Goal: Task Accomplishment & Management: Complete application form

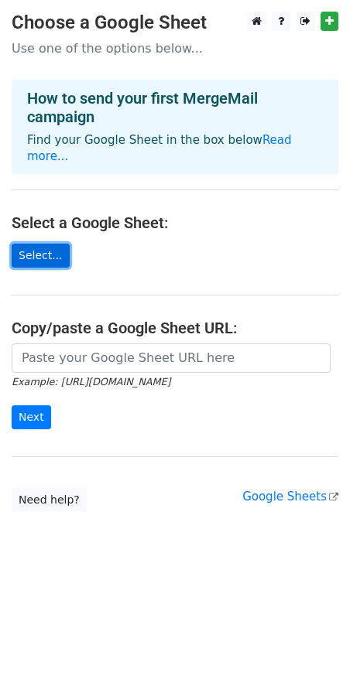
click at [20, 244] on link "Select..." at bounding box center [41, 256] width 58 height 24
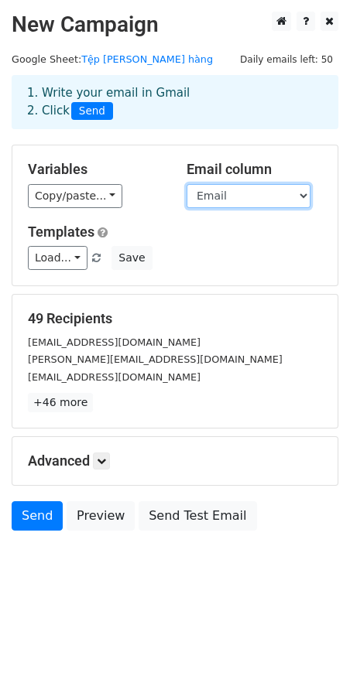
drag, startPoint x: 280, startPoint y: 194, endPoint x: 292, endPoint y: 194, distance: 11.6
click at [292, 194] on select "Company First Name Email" at bounding box center [248, 196] width 124 height 24
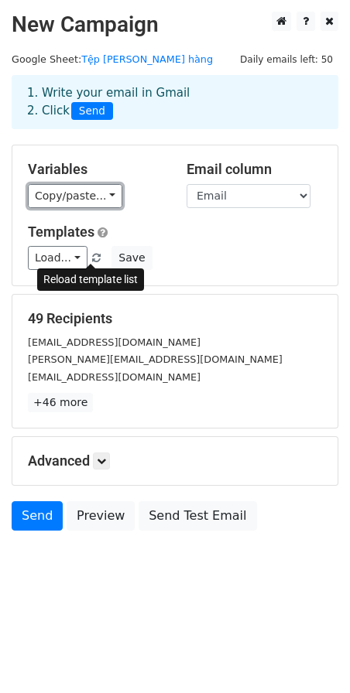
click at [70, 198] on link "Copy/paste..." at bounding box center [75, 196] width 94 height 24
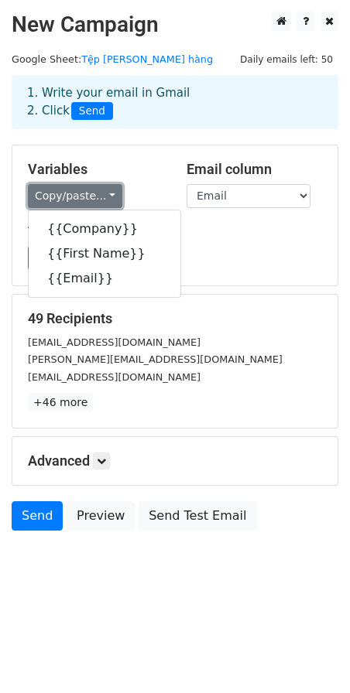
click at [72, 196] on link "Copy/paste..." at bounding box center [75, 196] width 94 height 24
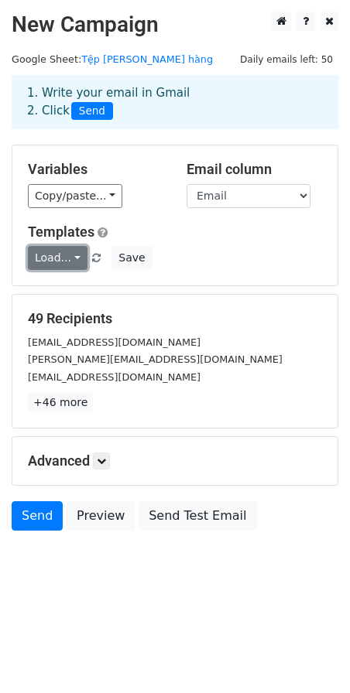
click at [70, 252] on link "Load..." at bounding box center [58, 258] width 60 height 24
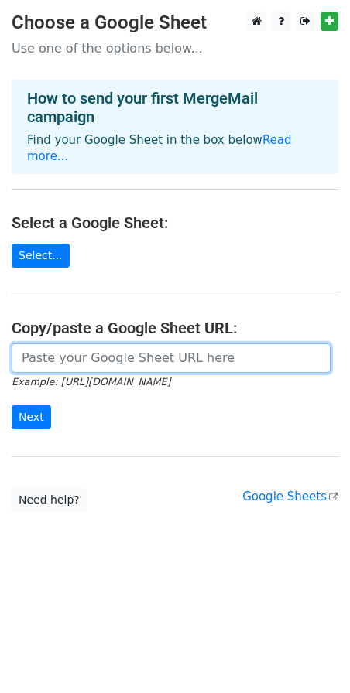
click at [119, 344] on input "url" at bounding box center [171, 358] width 319 height 29
paste input "[URL][DOMAIN_NAME]"
type input "[URL][DOMAIN_NAME]"
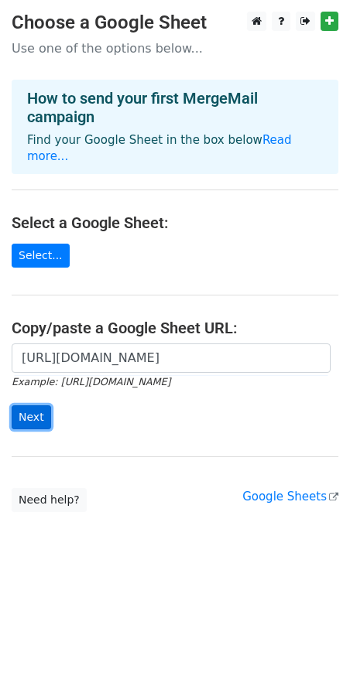
click at [36, 405] on input "Next" at bounding box center [31, 417] width 39 height 24
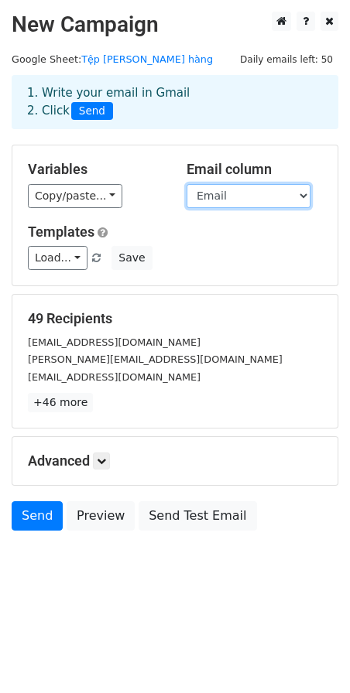
click at [231, 192] on select "Company First Name Email" at bounding box center [248, 196] width 124 height 24
click at [186, 184] on select "Company First Name Email" at bounding box center [248, 196] width 124 height 24
click at [232, 199] on select "Company First Name Email" at bounding box center [248, 196] width 124 height 24
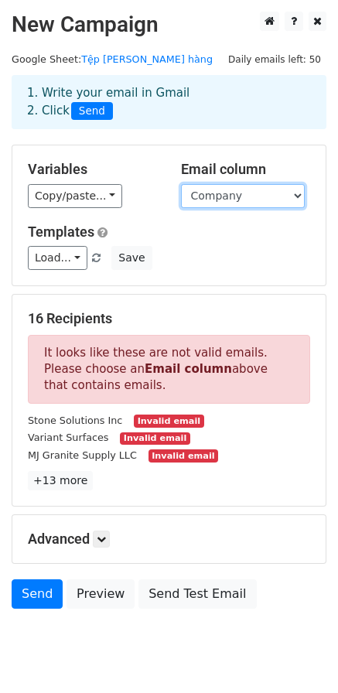
select select "Email"
click at [181, 184] on select "Company First Name Email" at bounding box center [243, 196] width 124 height 24
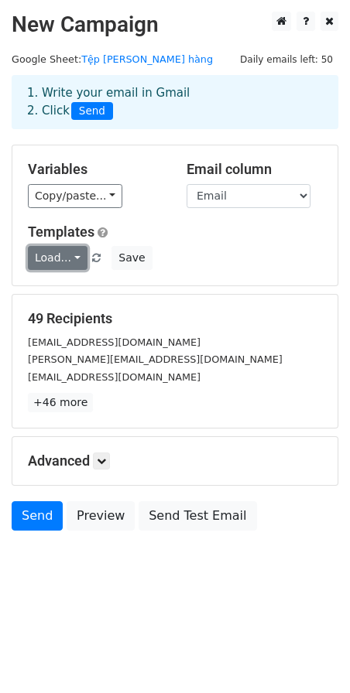
click at [67, 258] on link "Load..." at bounding box center [58, 258] width 60 height 24
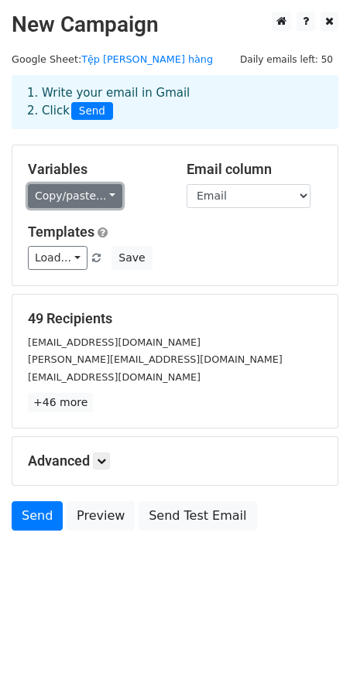
click at [106, 200] on link "Copy/paste..." at bounding box center [75, 196] width 94 height 24
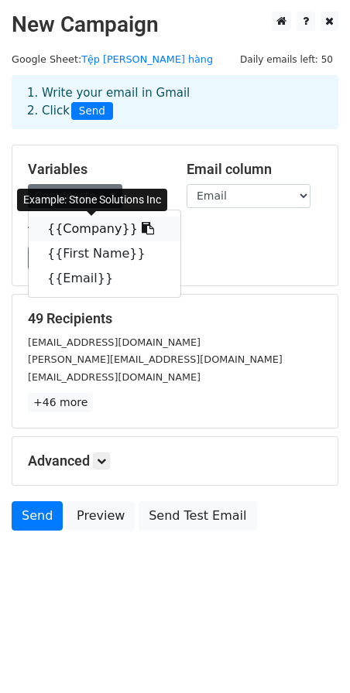
click at [142, 230] on icon at bounding box center [148, 228] width 12 height 12
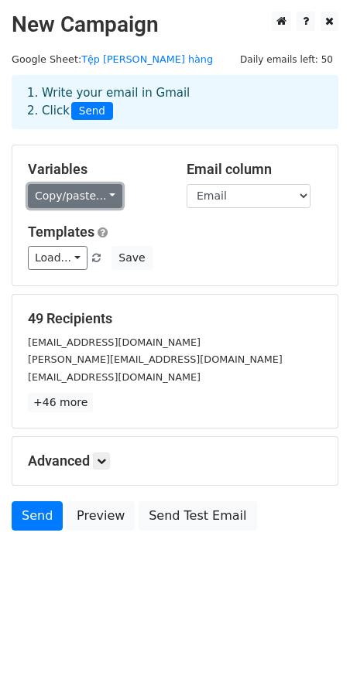
click at [94, 199] on link "Copy/paste..." at bounding box center [75, 196] width 94 height 24
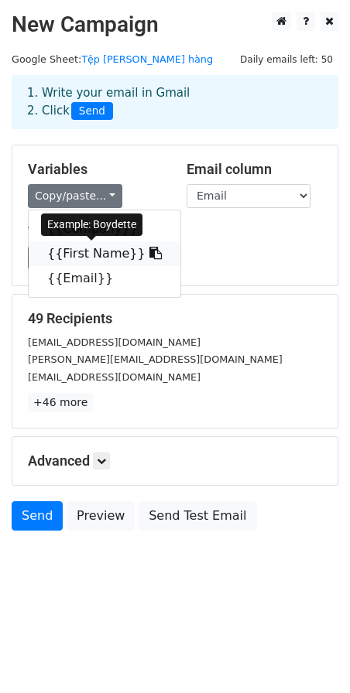
click at [149, 253] on icon at bounding box center [155, 253] width 12 height 12
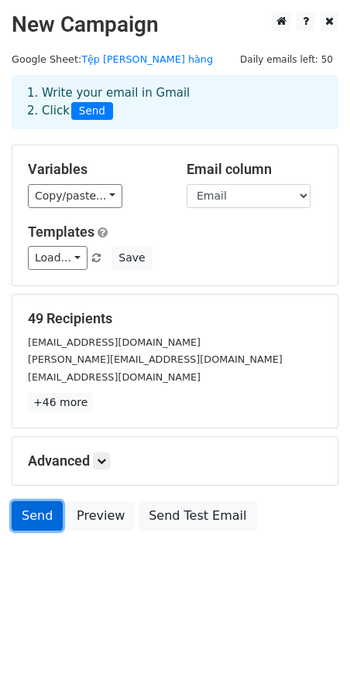
click at [43, 515] on link "Send" at bounding box center [37, 515] width 51 height 29
click at [26, 509] on link "Send" at bounding box center [37, 515] width 51 height 29
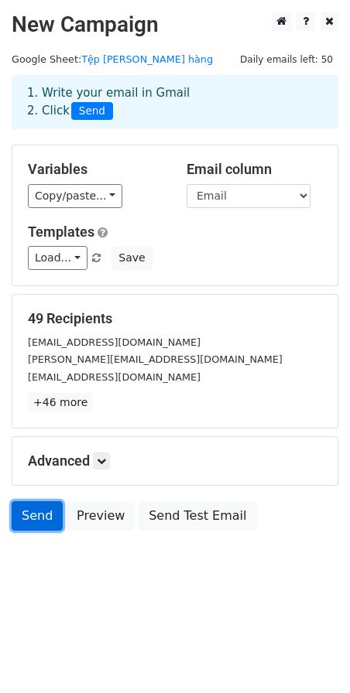
click at [26, 509] on link "Send" at bounding box center [37, 515] width 51 height 29
click at [103, 464] on icon at bounding box center [101, 461] width 9 height 9
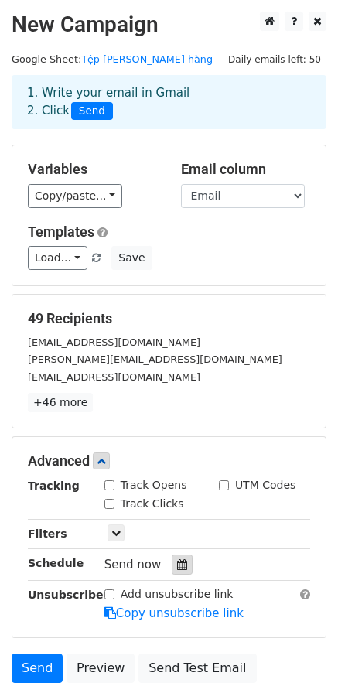
click at [177, 569] on icon at bounding box center [182, 564] width 10 height 11
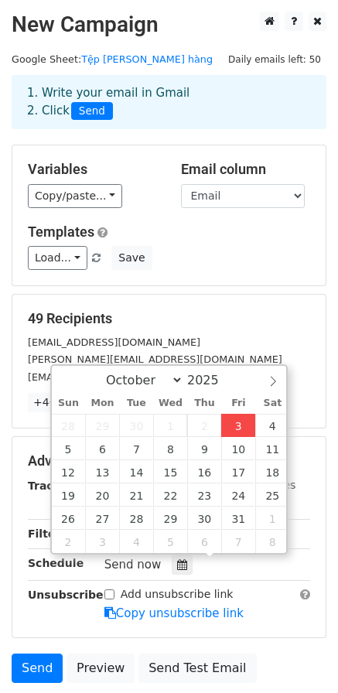
type input "2025-10-03 16:07"
type input "04"
type input "07"
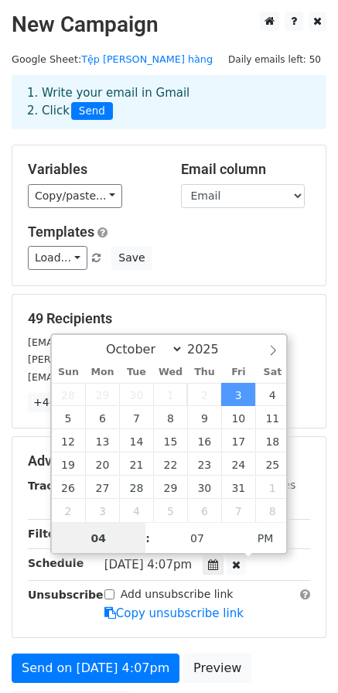
scroll to position [1, 0]
type input "7"
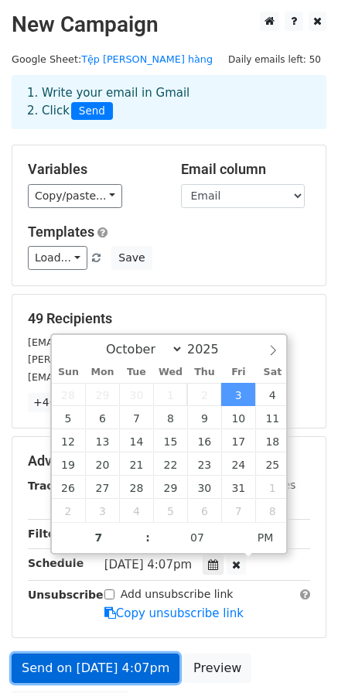
type input "2025-10-03 19:07"
click at [108, 669] on link "Send on Oct 3 at 4:07pm" at bounding box center [96, 668] width 168 height 29
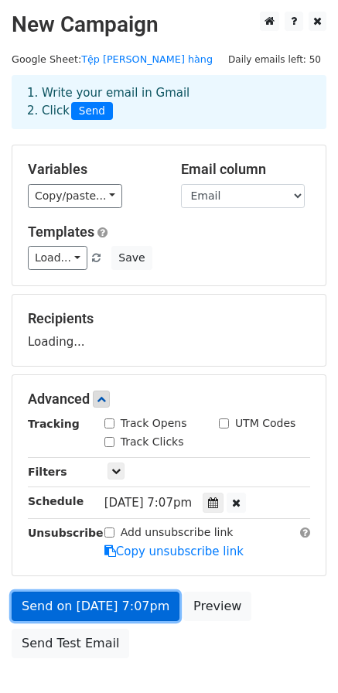
click at [107, 608] on form "Variables Copy/paste... {{Company}} {{First Name}} {{Email}} Email column Compa…" at bounding box center [169, 406] width 315 height 522
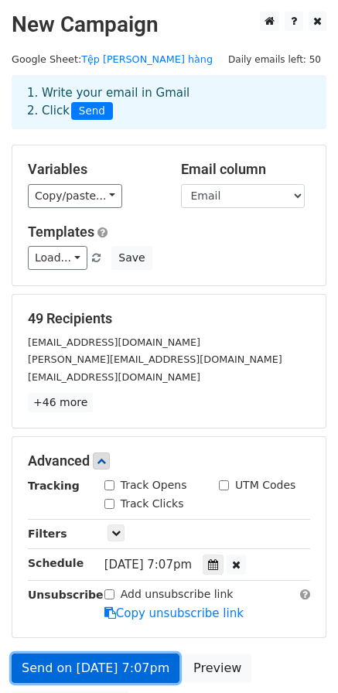
click at [104, 672] on link "Send on Oct 3 at 7:07pm" at bounding box center [96, 668] width 168 height 29
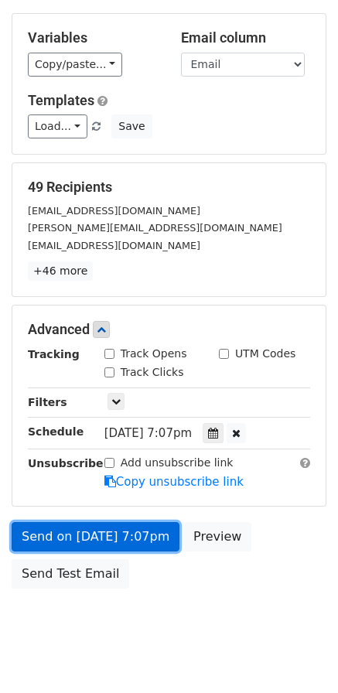
scroll to position [158, 0]
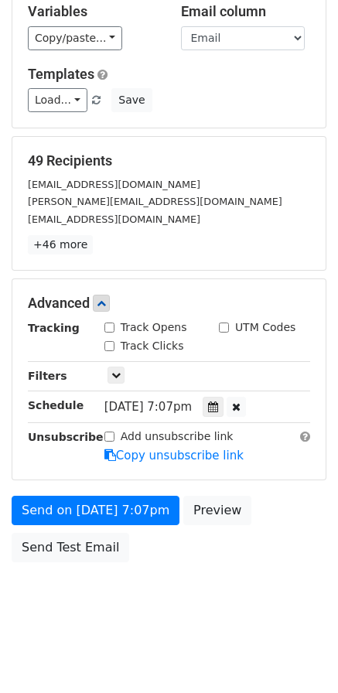
click at [107, 437] on input "Add unsubscribe link" at bounding box center [109, 437] width 10 height 10
checkbox input "true"
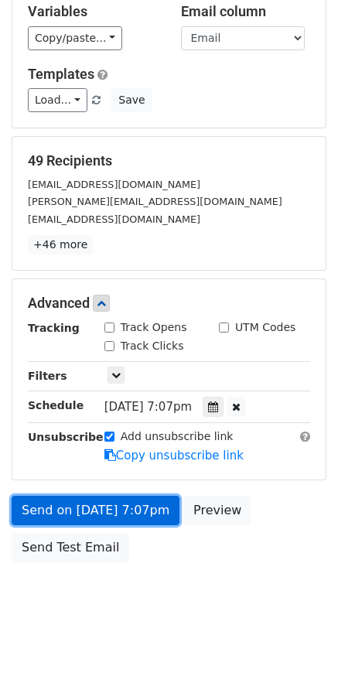
click at [128, 509] on link "Send on Oct 3 at 7:07pm" at bounding box center [96, 510] width 168 height 29
click at [105, 499] on link "Send on Oct 3 at 7:07pm" at bounding box center [96, 510] width 168 height 29
click at [135, 511] on link "Send on Oct 3 at 7:07pm" at bounding box center [96, 510] width 168 height 29
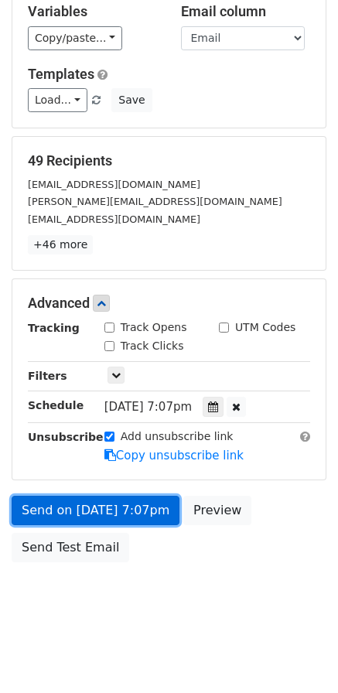
click at [135, 511] on link "Send on Oct 3 at 7:07pm" at bounding box center [96, 510] width 168 height 29
click at [132, 518] on link "Send on Oct 3 at 7:07pm" at bounding box center [96, 510] width 168 height 29
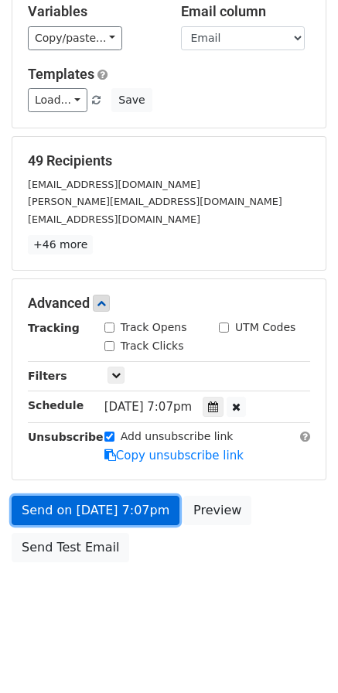
click at [132, 518] on link "Send on Oct 3 at 7:07pm" at bounding box center [96, 510] width 168 height 29
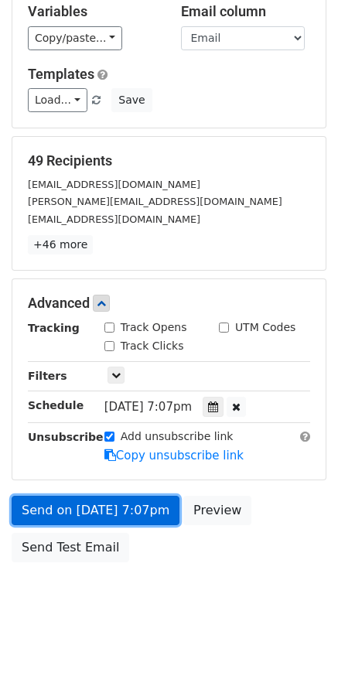
click at [107, 511] on link "Send on Oct 3 at 7:07pm" at bounding box center [96, 510] width 168 height 29
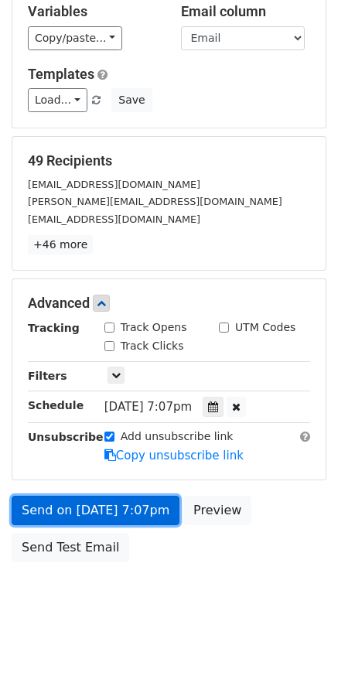
click at [107, 511] on link "Send on Oct 3 at 7:07pm" at bounding box center [96, 510] width 168 height 29
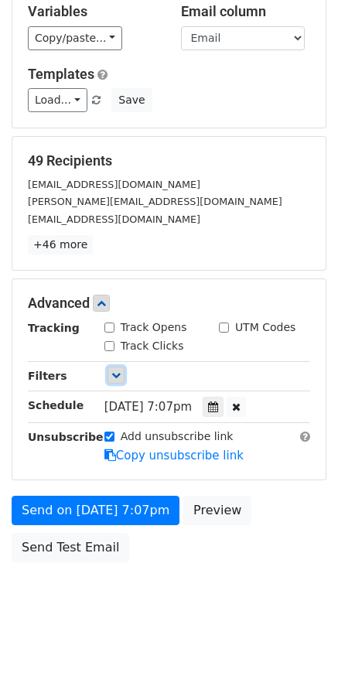
click at [117, 371] on icon at bounding box center [115, 375] width 9 height 9
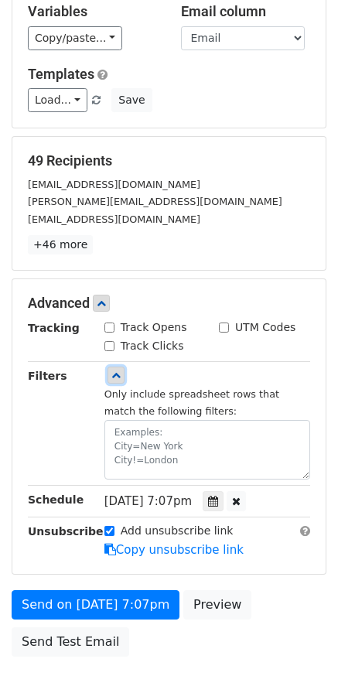
click at [117, 371] on icon at bounding box center [115, 375] width 9 height 9
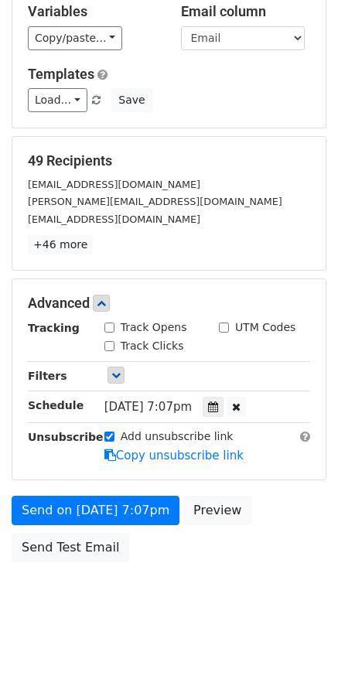
click at [108, 328] on input "Track Opens" at bounding box center [109, 328] width 10 height 10
checkbox input "true"
click at [112, 347] on input "Track Clicks" at bounding box center [109, 346] width 10 height 10
checkbox input "true"
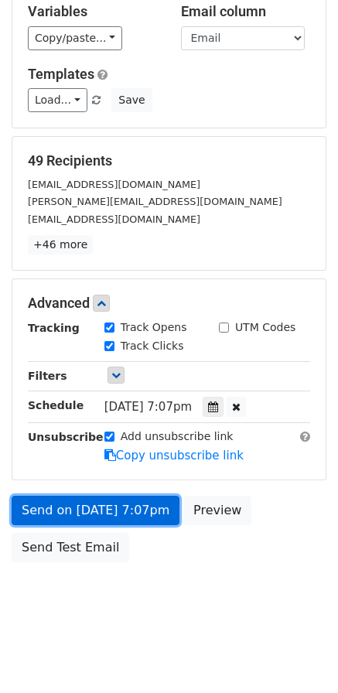
click at [126, 504] on link "Send on Oct 3 at 7:07pm" at bounding box center [96, 510] width 168 height 29
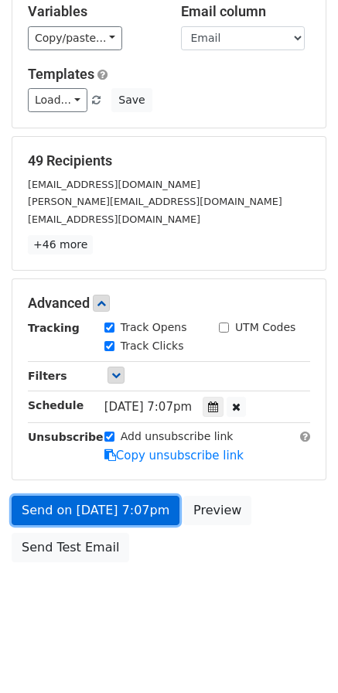
click at [126, 504] on link "Send on Oct 3 at 7:07pm" at bounding box center [96, 510] width 168 height 29
click at [97, 518] on link "Send on Oct 3 at 7:07pm" at bounding box center [96, 510] width 168 height 29
click at [101, 503] on link "Send on Oct 3 at 7:07pm" at bounding box center [96, 510] width 168 height 29
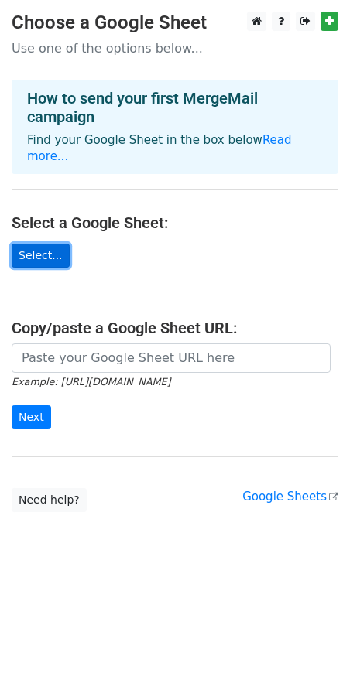
click at [42, 244] on link "Select..." at bounding box center [41, 256] width 58 height 24
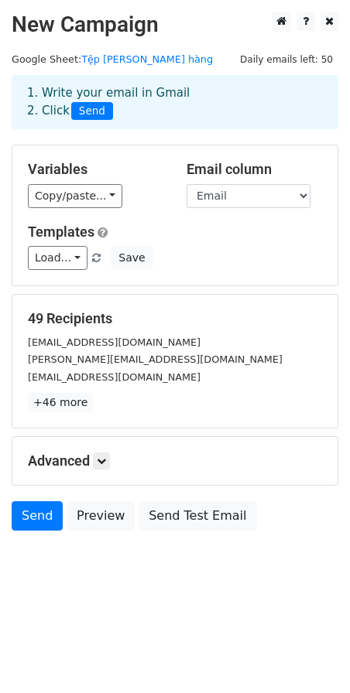
click at [95, 458] on h5 "Advanced" at bounding box center [175, 461] width 294 height 17
click at [101, 460] on icon at bounding box center [101, 461] width 9 height 9
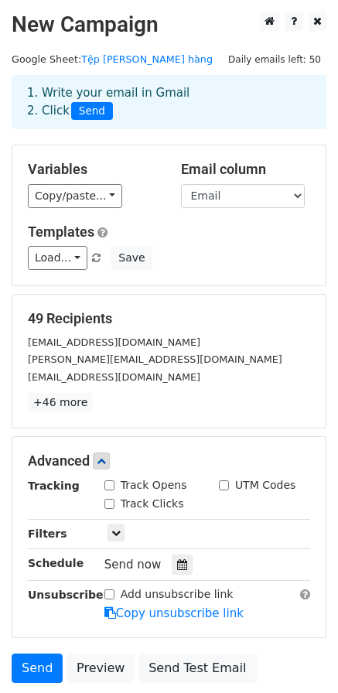
click at [109, 484] on input "Track Opens" at bounding box center [109, 486] width 10 height 10
checkbox input "true"
click at [108, 508] on input "Track Clicks" at bounding box center [109, 504] width 10 height 10
checkbox input "true"
click at [115, 537] on icon at bounding box center [115, 532] width 9 height 9
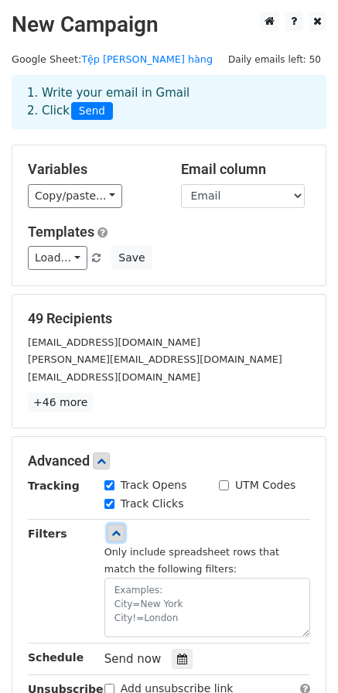
click at [115, 529] on icon at bounding box center [115, 532] width 9 height 9
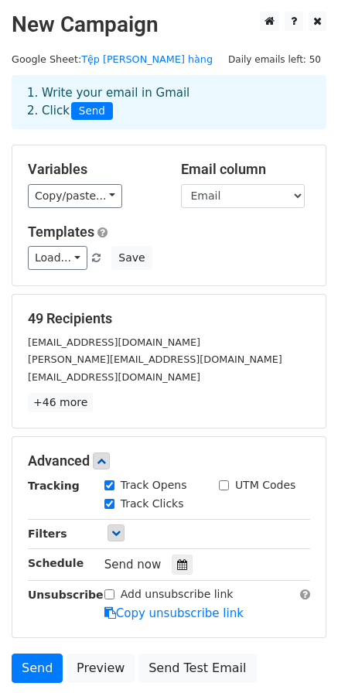
click at [108, 599] on input "Add unsubscribe link" at bounding box center [109, 595] width 10 height 10
checkbox input "true"
click at [172, 559] on div at bounding box center [182, 565] width 21 height 20
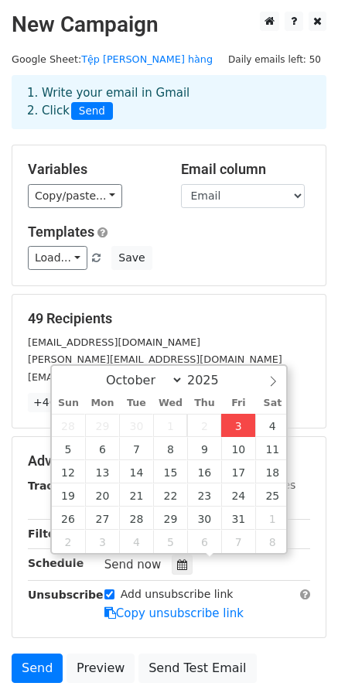
type input "2025-10-03 16:14"
type input "04"
type input "14"
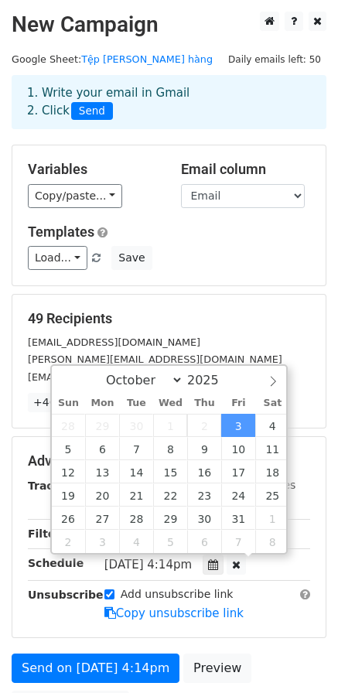
scroll to position [1, 0]
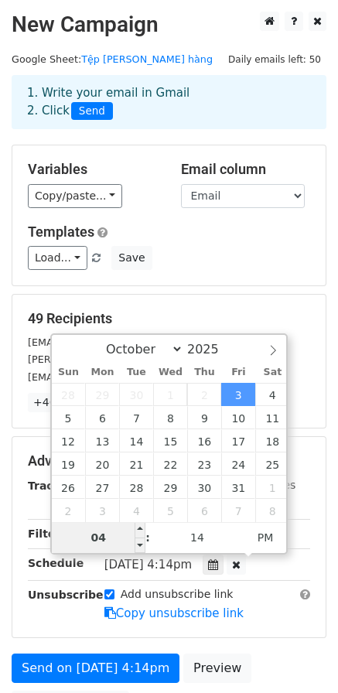
type input "7"
type input "2025-10-03 19:14"
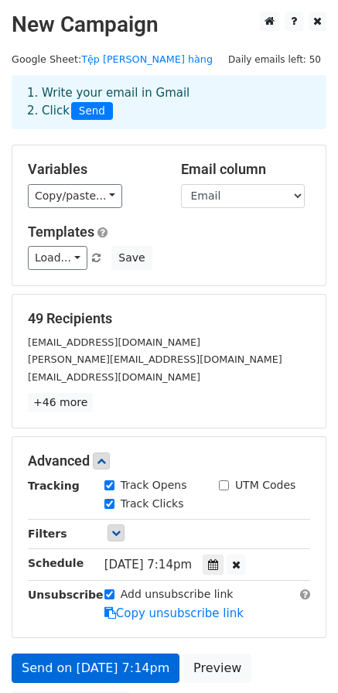
click at [109, 607] on link "Copy unsubscribe link" at bounding box center [173, 614] width 139 height 14
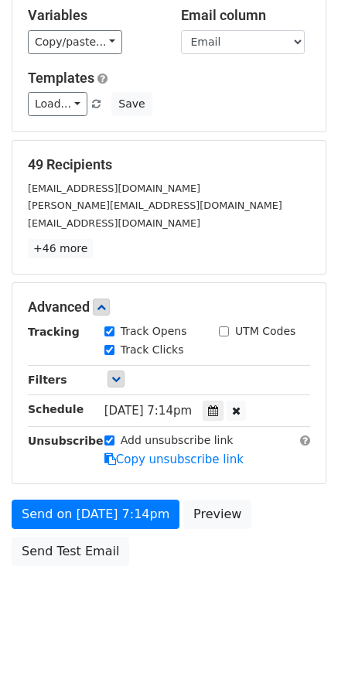
scroll to position [158, 0]
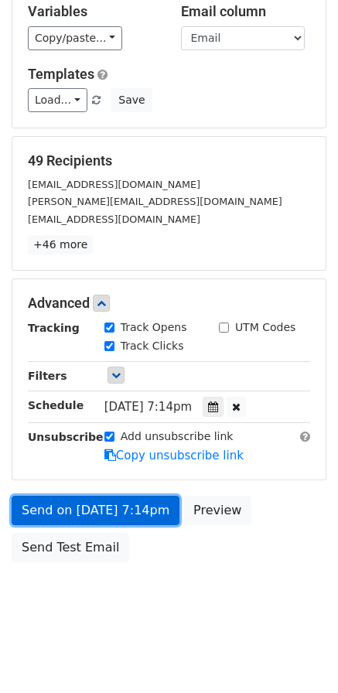
click at [113, 511] on link "Send on Oct 3 at 7:14pm" at bounding box center [96, 510] width 168 height 29
click at [108, 498] on link "Send on Oct 3 at 7:14pm" at bounding box center [96, 510] width 168 height 29
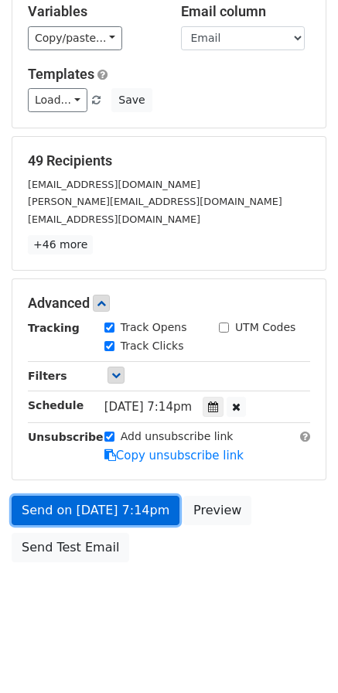
click at [108, 498] on link "Send on Oct 3 at 7:14pm" at bounding box center [96, 510] width 168 height 29
click at [110, 500] on link "Send on Oct 3 at 7:14pm" at bounding box center [96, 510] width 168 height 29
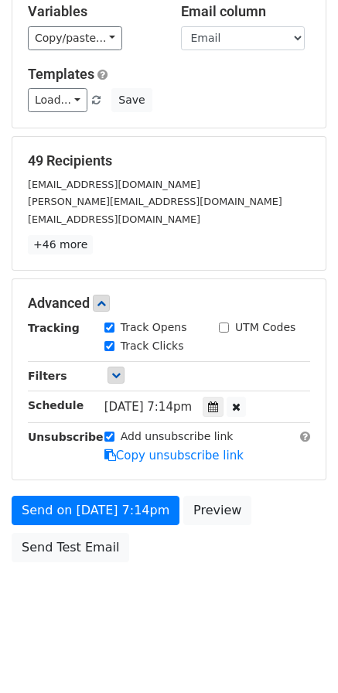
click at [164, 56] on div "Variables Copy/paste... {{Company}} {{First Name}} {{Email}} Email column Compa…" at bounding box center [168, 58] width 313 height 140
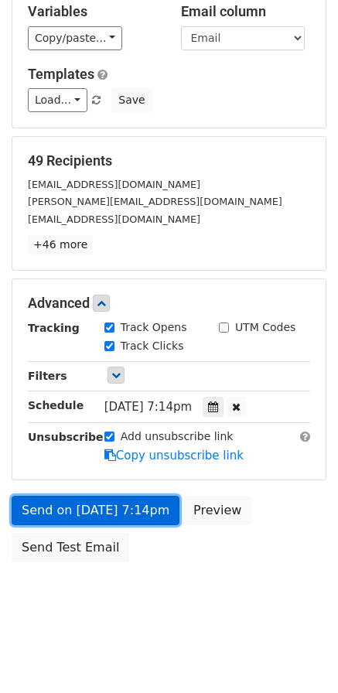
click at [118, 509] on link "Send on Oct 3 at 7:14pm" at bounding box center [96, 510] width 168 height 29
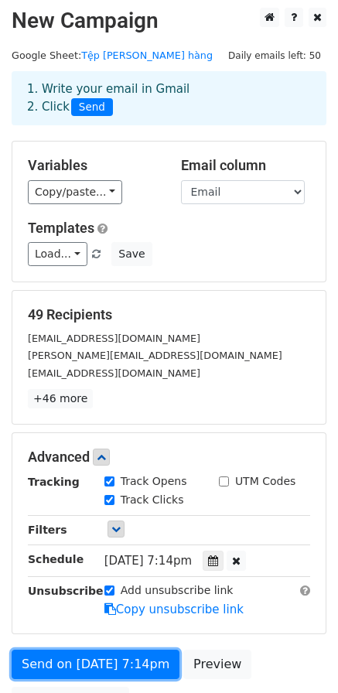
scroll to position [0, 0]
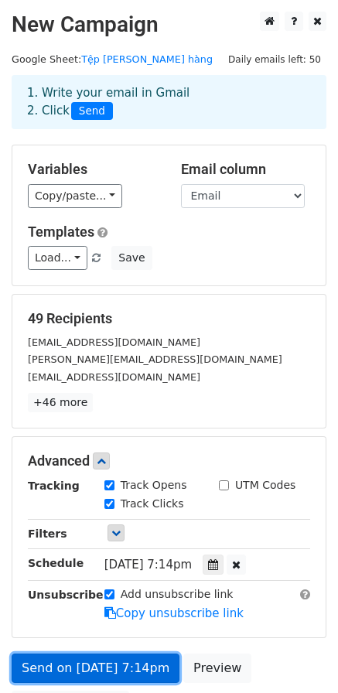
click at [74, 664] on link "Send on Oct 3 at 7:14pm" at bounding box center [96, 668] width 168 height 29
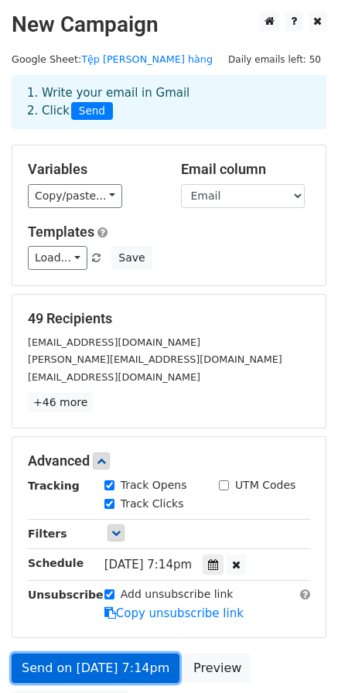
click at [86, 658] on link "Send on Oct 3 at 7:14pm" at bounding box center [96, 668] width 168 height 29
click at [125, 676] on link "Send on Oct 3 at 7:14pm" at bounding box center [96, 668] width 168 height 29
click at [123, 662] on link "Send on Oct 3 at 7:14pm" at bounding box center [96, 668] width 168 height 29
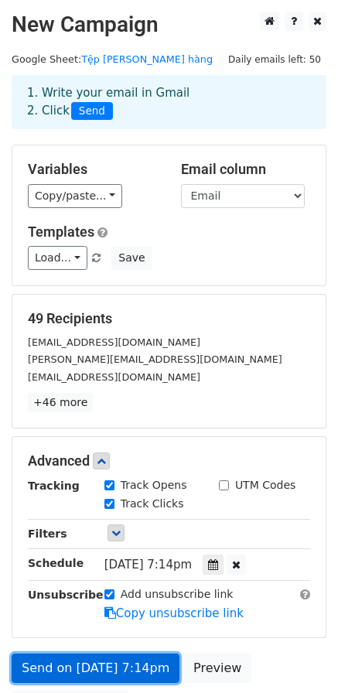
click at [123, 662] on link "Send on Oct 3 at 7:14pm" at bounding box center [96, 668] width 168 height 29
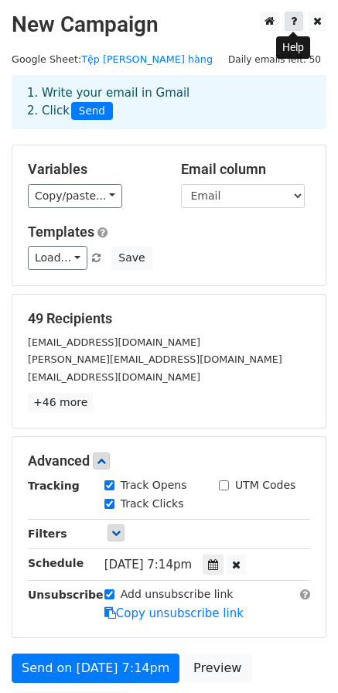
click at [290, 23] on link at bounding box center [294, 21] width 19 height 19
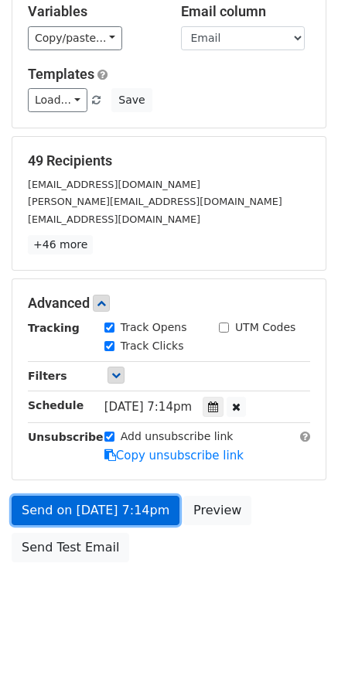
click at [142, 512] on link "Send on Oct 3 at 7:14pm" at bounding box center [96, 510] width 168 height 29
click at [142, 510] on link "Send on Oct 3 at 7:14pm" at bounding box center [96, 510] width 168 height 29
click at [142, 508] on link "Send on Oct 3 at 7:14pm" at bounding box center [96, 510] width 168 height 29
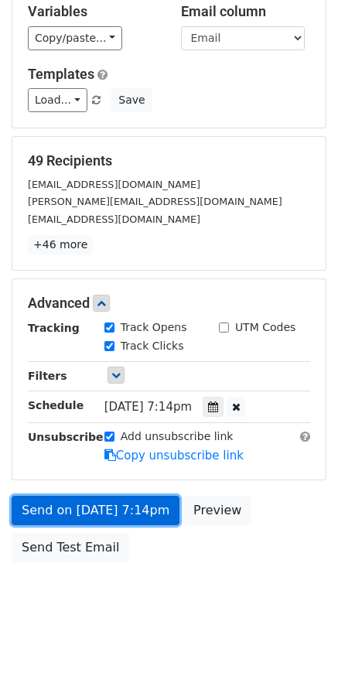
click at [142, 508] on link "Send on Oct 3 at 7:14pm" at bounding box center [96, 510] width 168 height 29
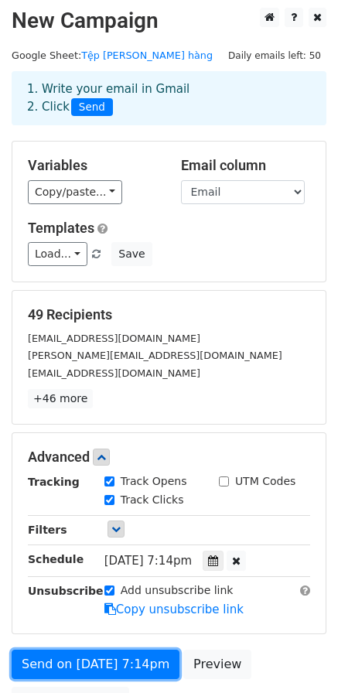
scroll to position [3, 0]
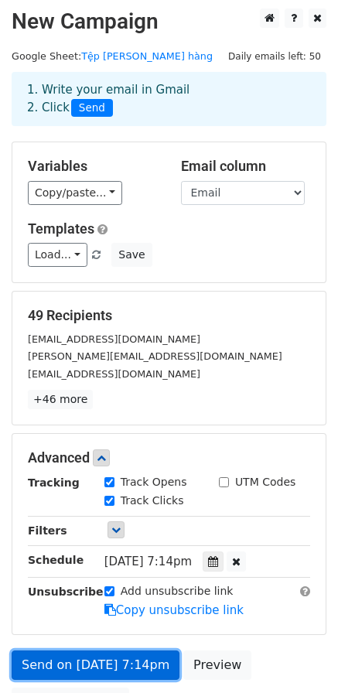
click at [75, 653] on link "Send on Oct 3 at 7:14pm" at bounding box center [96, 665] width 168 height 29
click at [74, 652] on link "Send on Oct 3 at 7:14pm" at bounding box center [96, 665] width 168 height 29
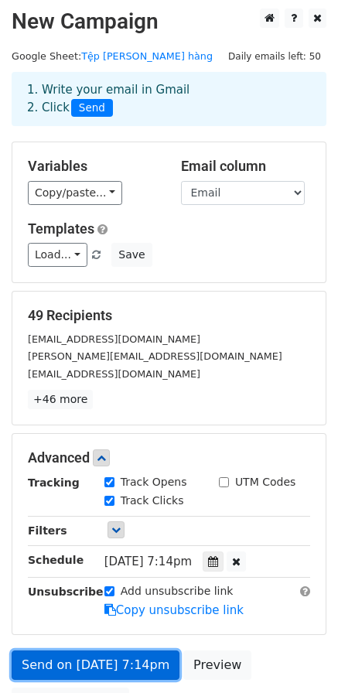
click at [74, 652] on link "Send on Oct 3 at 7:14pm" at bounding box center [96, 665] width 168 height 29
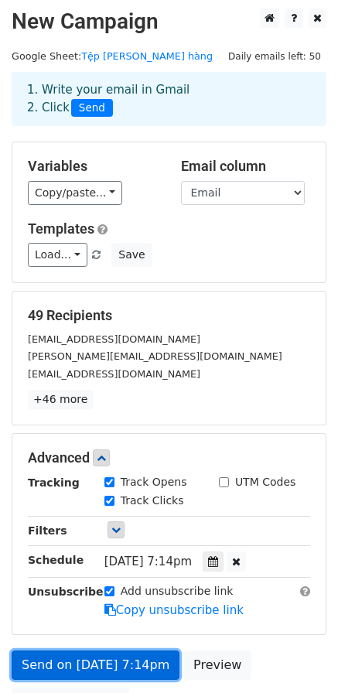
click at [74, 652] on link "Send on Oct 3 at 7:14pm" at bounding box center [96, 665] width 168 height 29
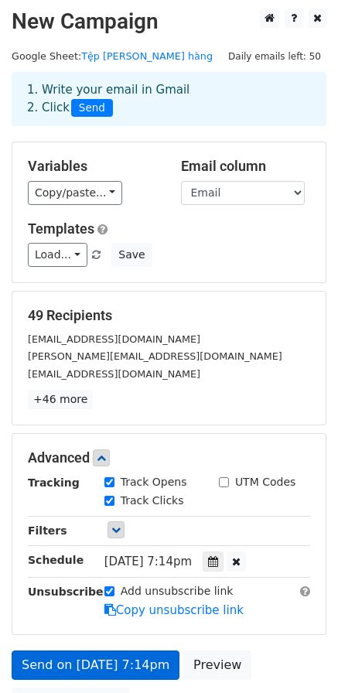
click at [87, 683] on div "Send on Oct 3 at 7:14pm Preview Send Test Email" at bounding box center [169, 688] width 338 height 74
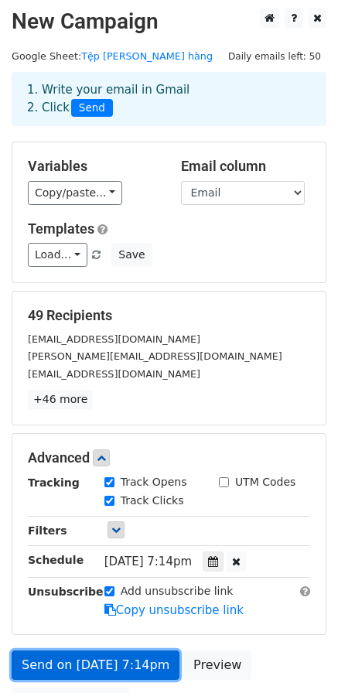
click at [87, 672] on link "Send on Oct 3 at 7:14pm" at bounding box center [96, 665] width 168 height 29
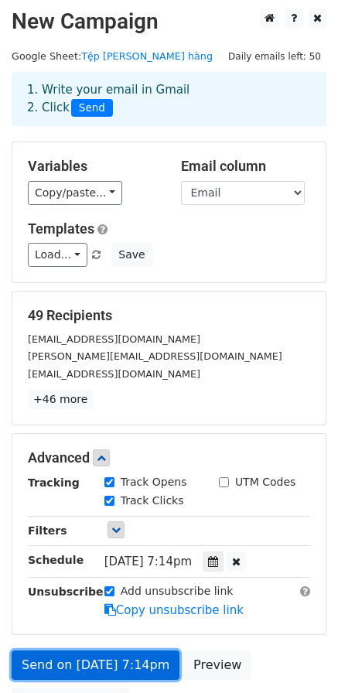
click at [83, 660] on link "Send on Oct 3 at 7:14pm" at bounding box center [96, 665] width 168 height 29
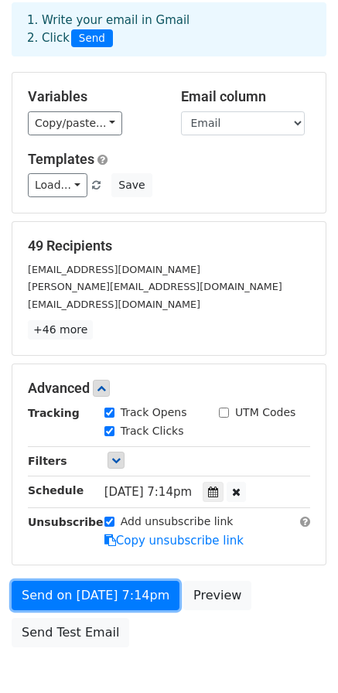
scroll to position [158, 0]
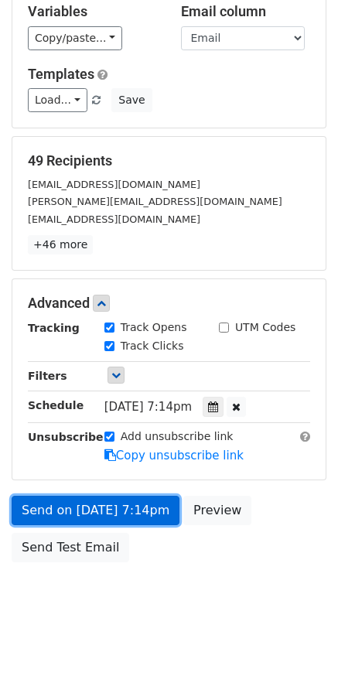
click at [102, 513] on link "Send on Oct 3 at 7:14pm" at bounding box center [96, 510] width 168 height 29
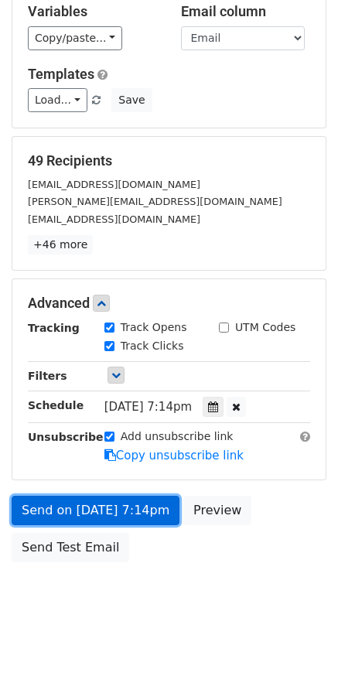
click at [102, 513] on link "Send on Oct 3 at 7:14pm" at bounding box center [96, 510] width 168 height 29
click at [103, 511] on link "Send on Oct 3 at 7:14pm" at bounding box center [96, 510] width 168 height 29
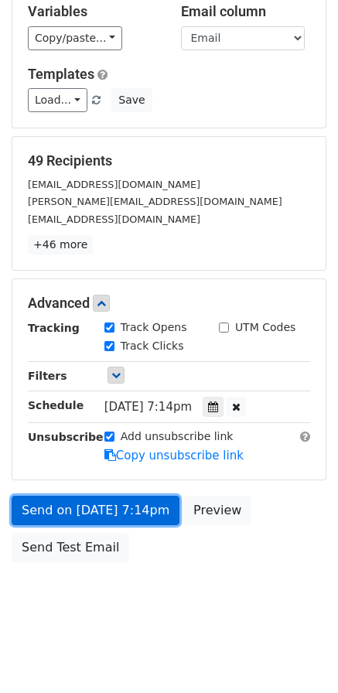
click at [103, 510] on link "Send on Oct 3 at 7:14pm" at bounding box center [96, 510] width 168 height 29
click at [104, 508] on link "Send on Oct 3 at 7:14pm" at bounding box center [96, 510] width 168 height 29
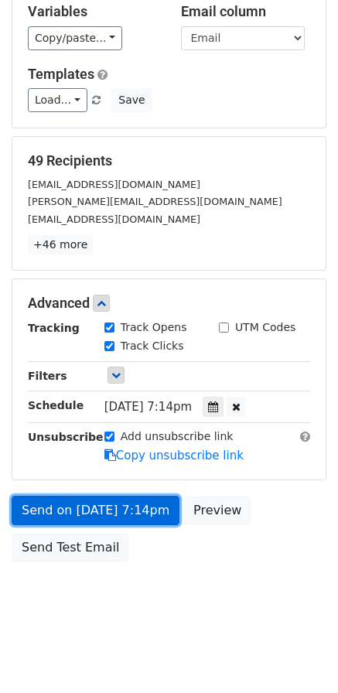
click at [104, 508] on link "Send on Oct 3 at 7:14pm" at bounding box center [96, 510] width 168 height 29
click at [105, 508] on link "Send on Oct 3 at 7:14pm" at bounding box center [96, 510] width 168 height 29
click at [106, 508] on link "Send on Oct 3 at 7:14pm" at bounding box center [96, 510] width 168 height 29
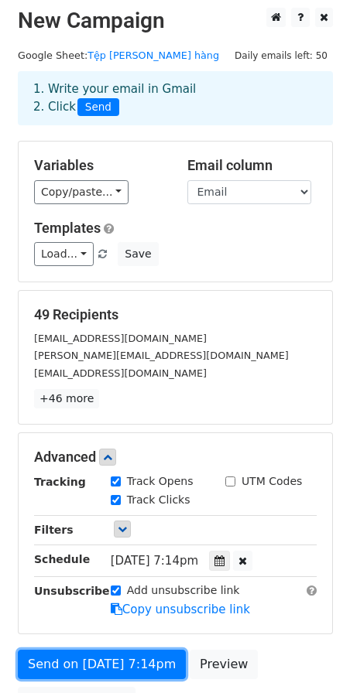
scroll to position [0, 0]
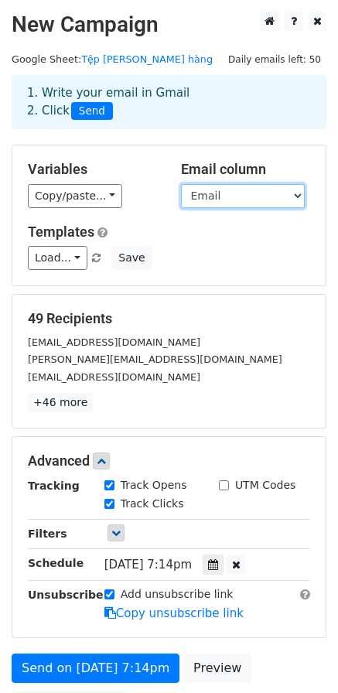
click at [210, 200] on select "Company First Name Email" at bounding box center [243, 196] width 124 height 24
click at [181, 184] on select "Company First Name Email" at bounding box center [243, 196] width 124 height 24
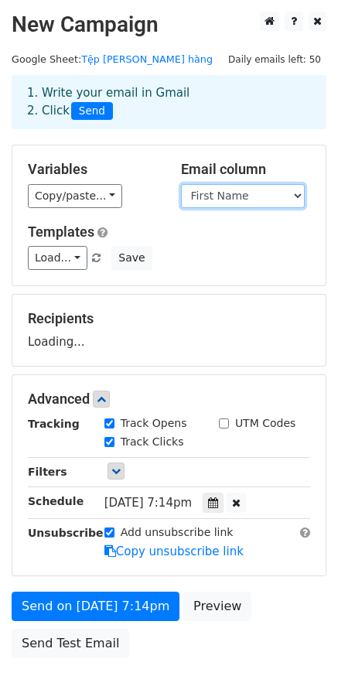
click at [216, 193] on select "Company First Name Email" at bounding box center [243, 196] width 124 height 24
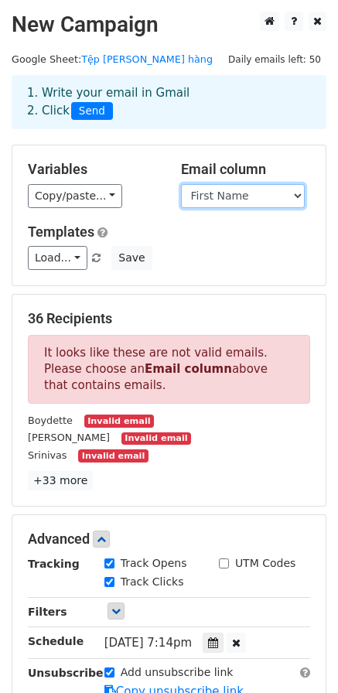
select select "Email"
click at [181, 184] on select "Company First Name Email" at bounding box center [243, 196] width 124 height 24
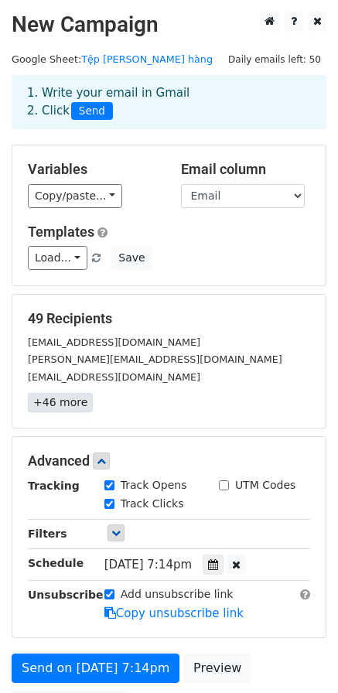
click at [48, 406] on link "+46 more" at bounding box center [60, 402] width 65 height 19
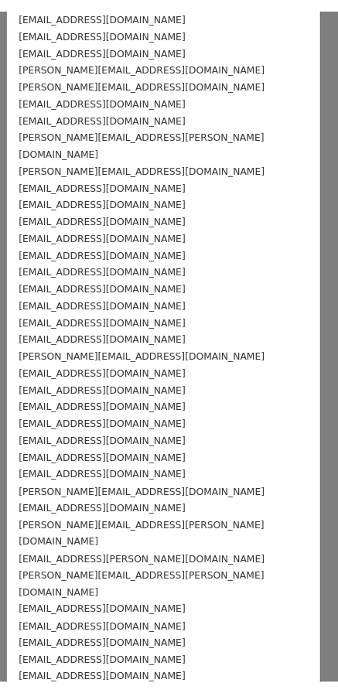
scroll to position [300, 0]
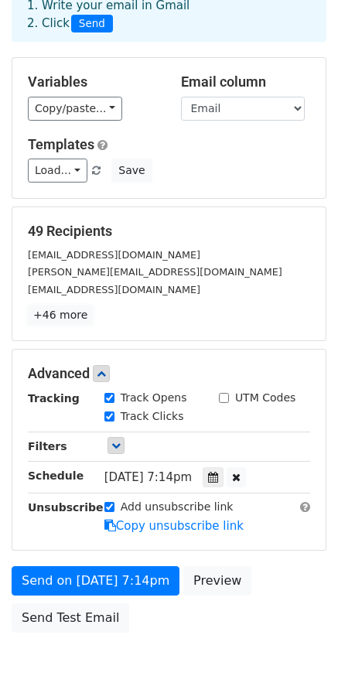
scroll to position [0, 0]
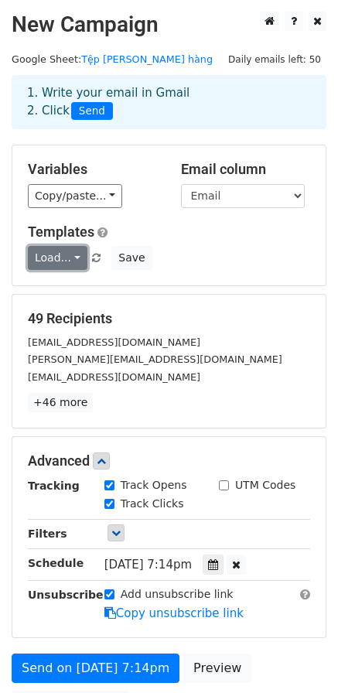
click at [73, 261] on link "Load..." at bounding box center [58, 258] width 60 height 24
click at [95, 209] on div "Variables Copy/paste... {{Company}} {{First Name}} {{Email}} Email column Compa…" at bounding box center [168, 215] width 313 height 140
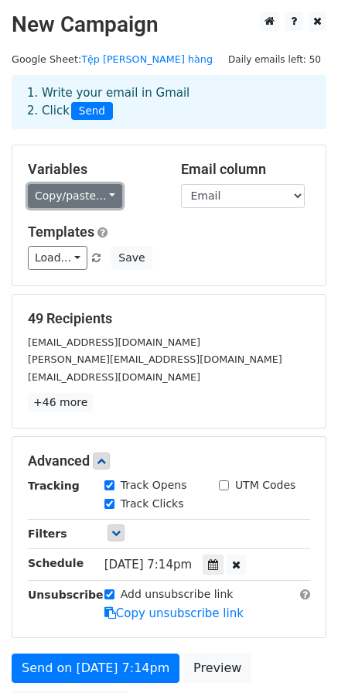
click at [95, 200] on link "Copy/paste..." at bounding box center [75, 196] width 94 height 24
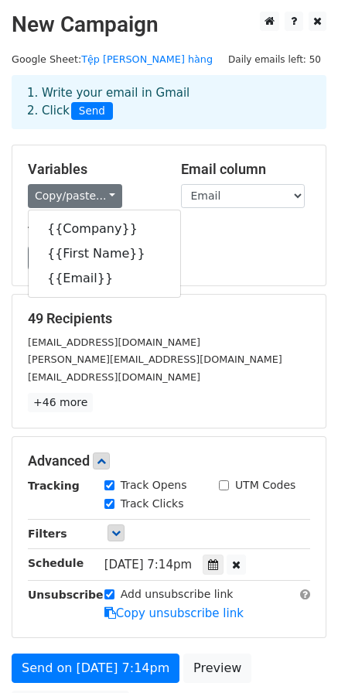
click at [91, 111] on span "Send" at bounding box center [92, 111] width 42 height 19
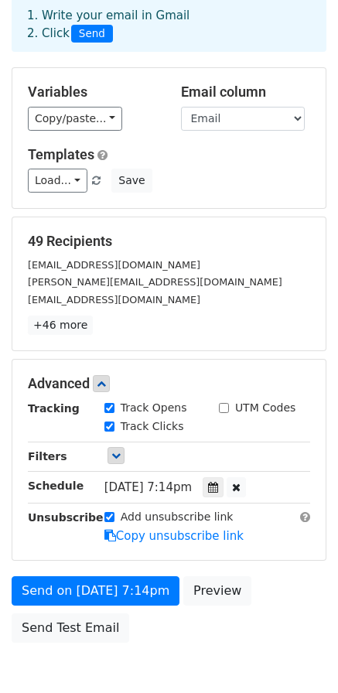
scroll to position [158, 0]
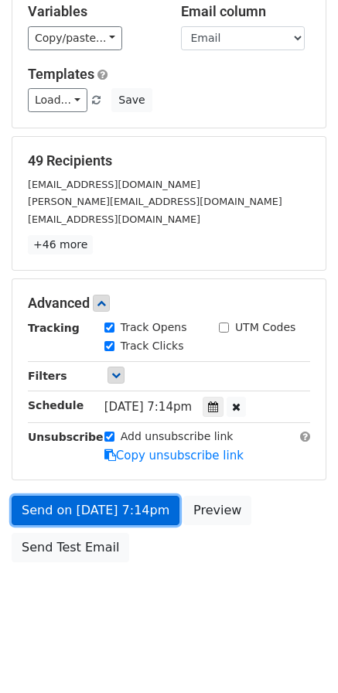
click at [70, 508] on link "Send on Oct 3 at 7:14pm" at bounding box center [96, 510] width 168 height 29
click at [56, 503] on link "Send on Oct 3 at 7:14pm" at bounding box center [96, 510] width 168 height 29
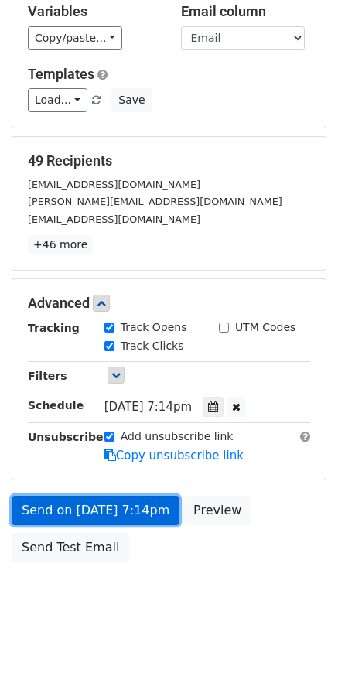
click at [56, 503] on link "Send on Oct 3 at 7:14pm" at bounding box center [96, 510] width 168 height 29
click at [48, 514] on link "Send on Oct 3 at 7:14pm" at bounding box center [96, 510] width 168 height 29
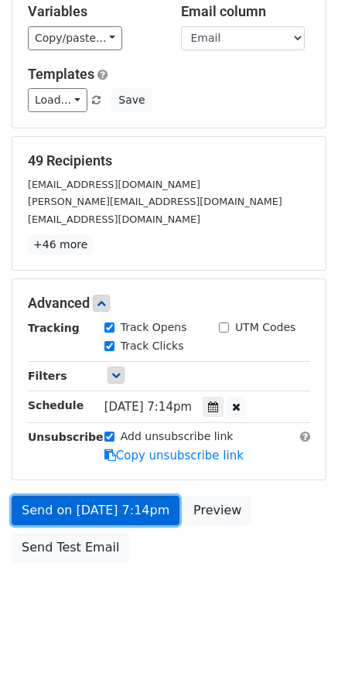
click at [48, 514] on link "Send on Oct 3 at 7:14pm" at bounding box center [96, 510] width 168 height 29
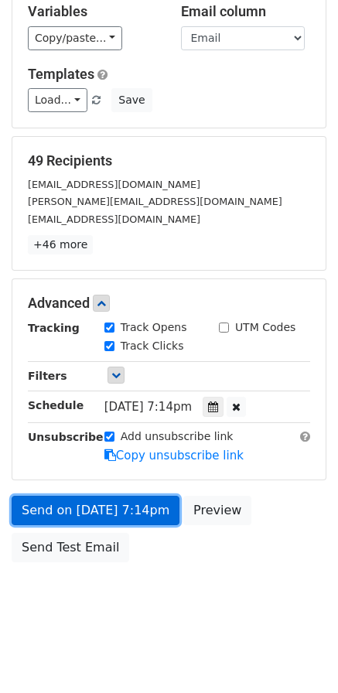
click at [48, 514] on link "Send on Oct 3 at 7:14pm" at bounding box center [96, 510] width 168 height 29
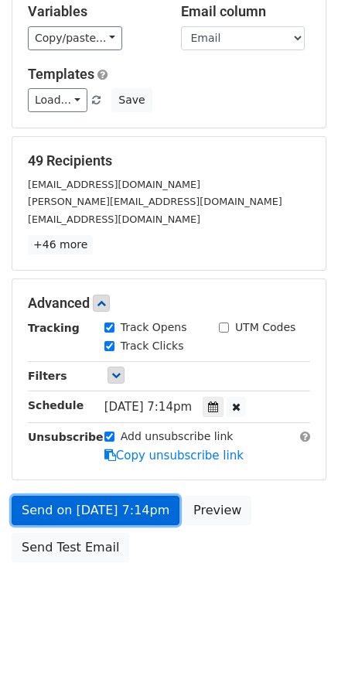
click at [48, 514] on link "Send on Oct 3 at 7:14pm" at bounding box center [96, 510] width 168 height 29
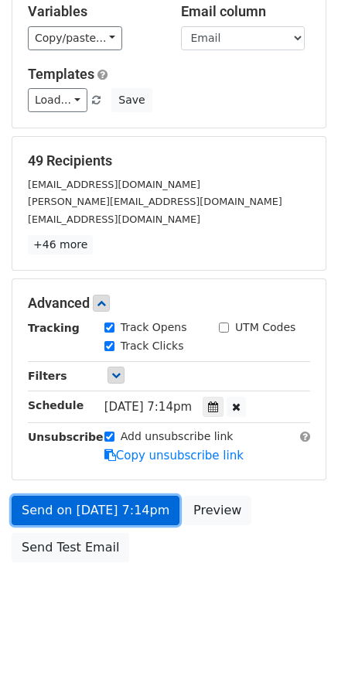
click at [48, 514] on link "Send on Oct 3 at 7:14pm" at bounding box center [96, 510] width 168 height 29
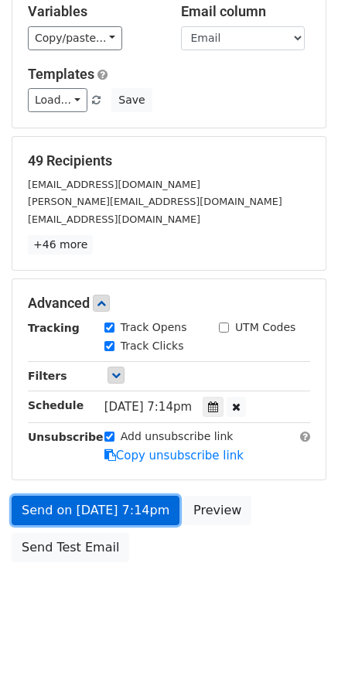
click at [61, 507] on link "Send on Oct 3 at 7:14pm" at bounding box center [96, 510] width 168 height 29
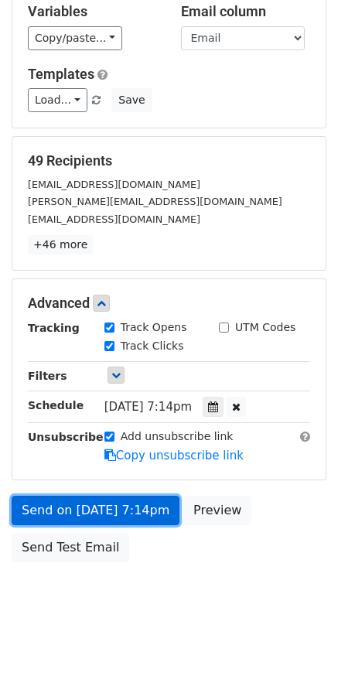
click at [61, 507] on link "Send on Oct 3 at 7:14pm" at bounding box center [96, 510] width 168 height 29
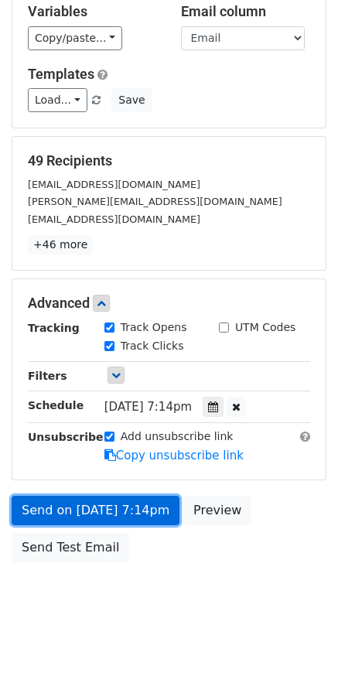
click at [61, 507] on link "Send on Oct 3 at 7:14pm" at bounding box center [96, 510] width 168 height 29
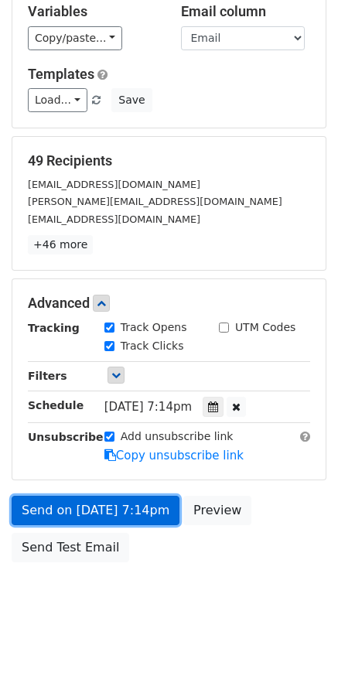
click at [61, 507] on link "Send on Oct 3 at 7:14pm" at bounding box center [96, 510] width 168 height 29
click at [77, 504] on link "Send on Oct 3 at 7:14pm" at bounding box center [96, 510] width 168 height 29
